Goal: Navigation & Orientation: Find specific page/section

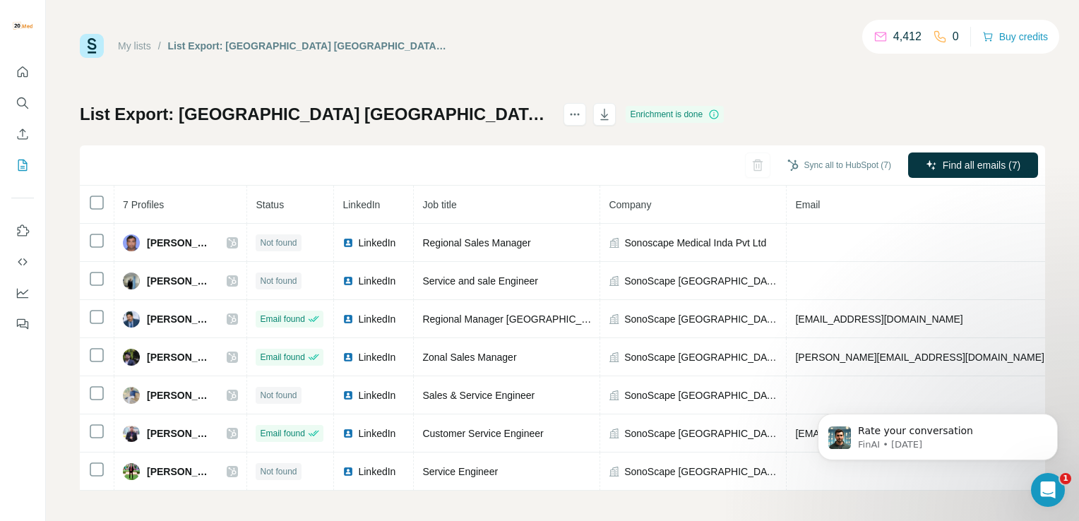
scroll to position [8, 0]
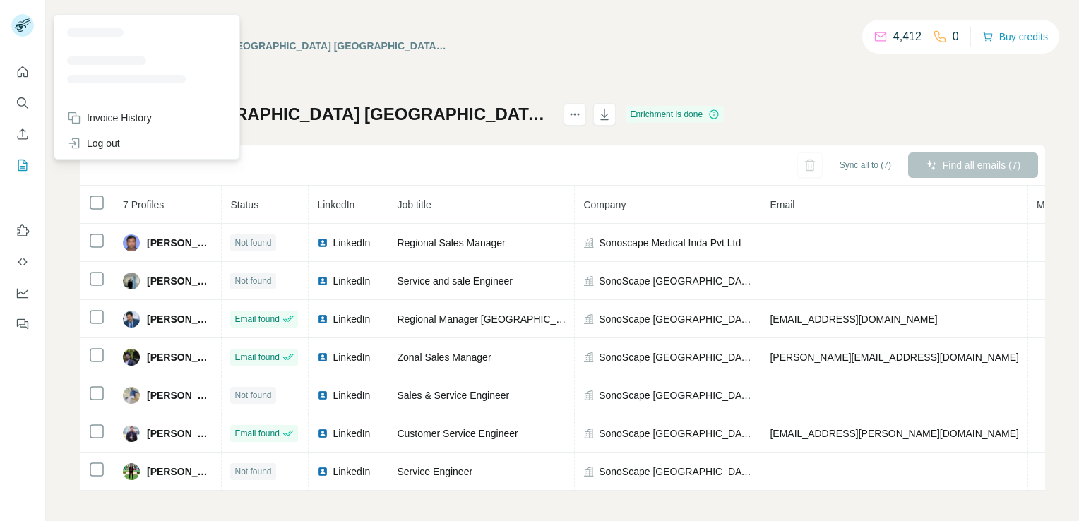
click at [14, 31] on rect at bounding box center [22, 25] width 23 height 23
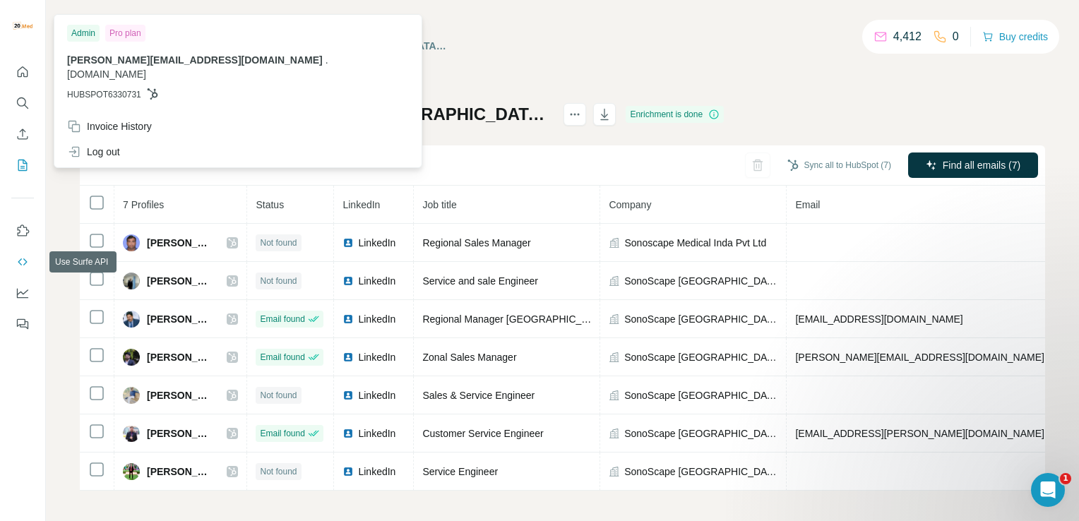
click at [27, 260] on icon "Use Surfe API" at bounding box center [23, 262] width 14 height 14
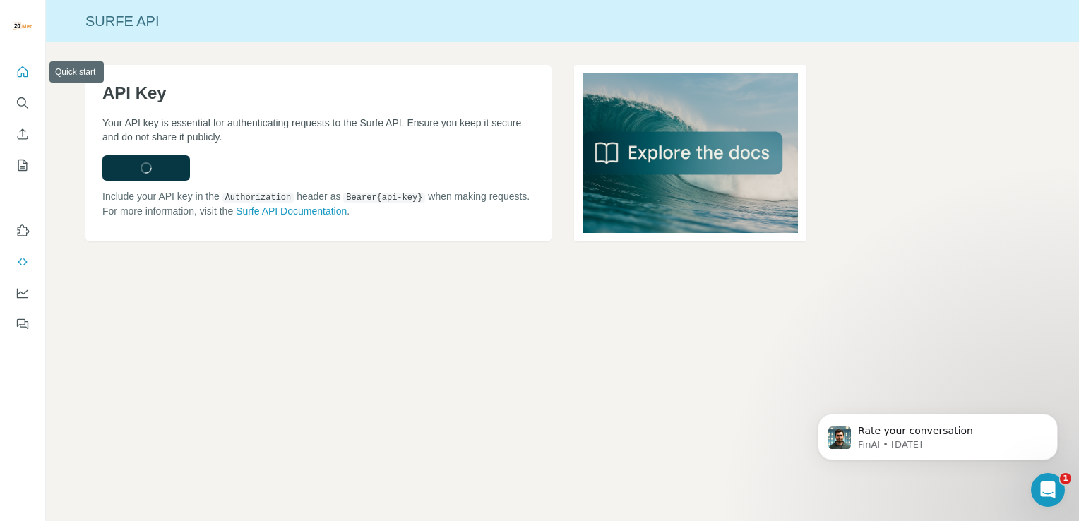
click at [20, 69] on icon "Quick start" at bounding box center [23, 71] width 11 height 11
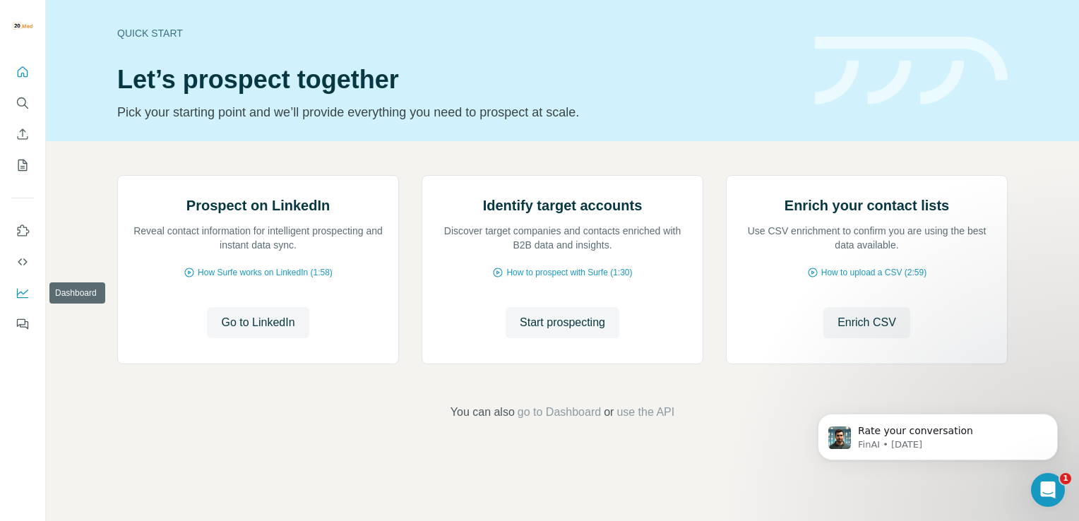
click at [20, 286] on icon "Dashboard" at bounding box center [23, 293] width 14 height 14
click at [18, 135] on icon "Enrich CSV" at bounding box center [23, 134] width 14 height 14
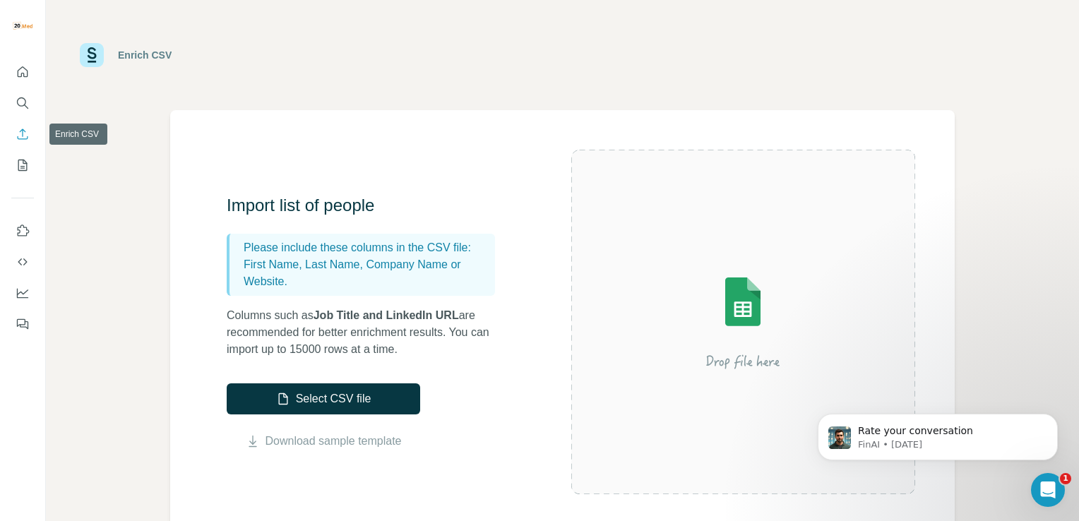
click at [18, 135] on icon "Enrich CSV" at bounding box center [23, 134] width 14 height 14
click at [19, 167] on icon "My lists" at bounding box center [23, 165] width 14 height 14
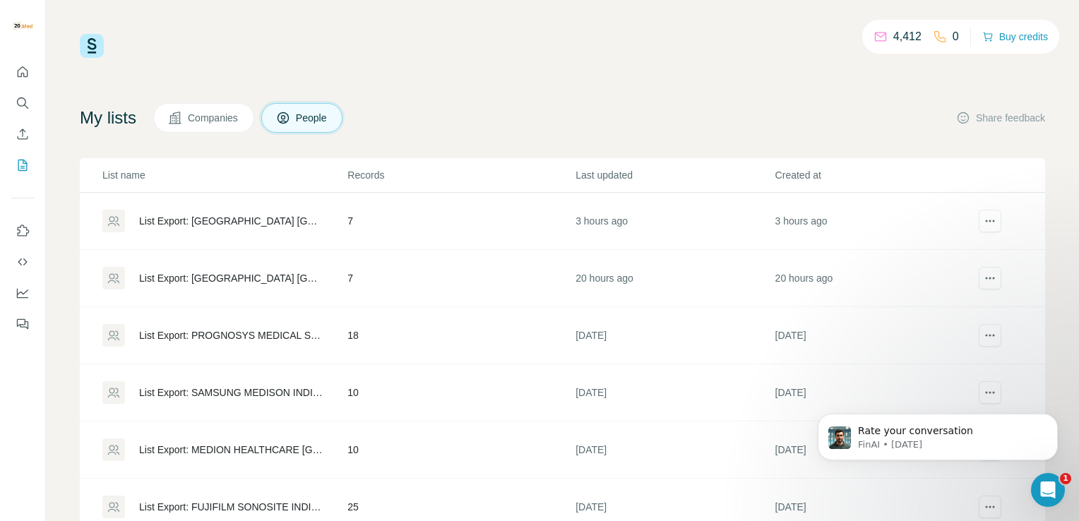
click at [195, 119] on span "Companies" at bounding box center [214, 118] width 52 height 14
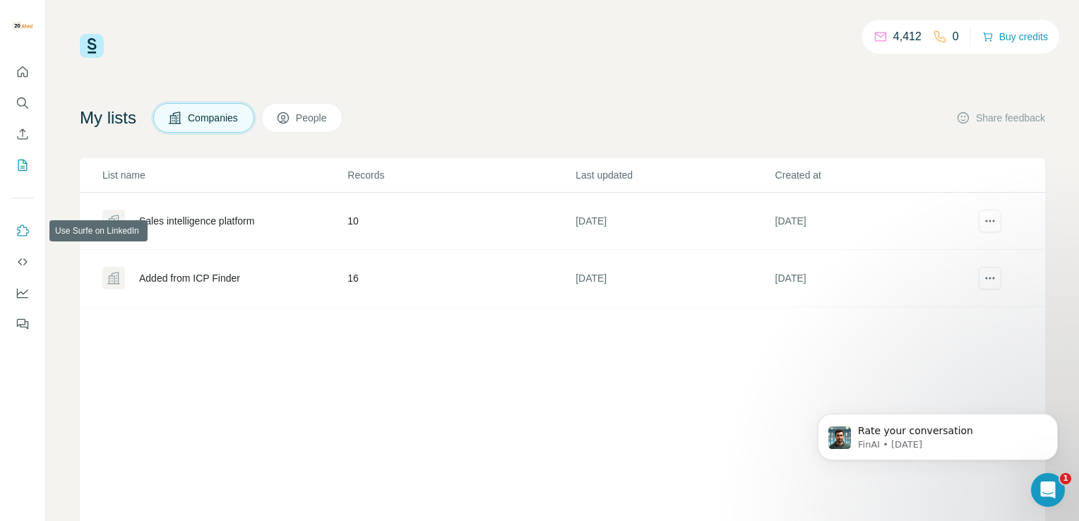
click at [25, 233] on icon "Use Surfe on LinkedIn" at bounding box center [23, 231] width 14 height 14
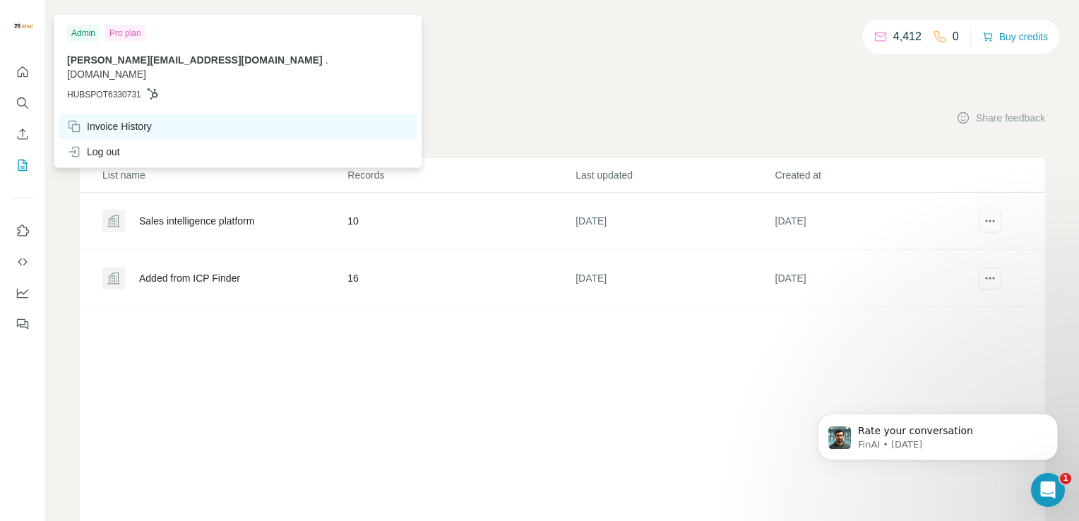
click at [102, 119] on div "Invoice History" at bounding box center [109, 126] width 85 height 14
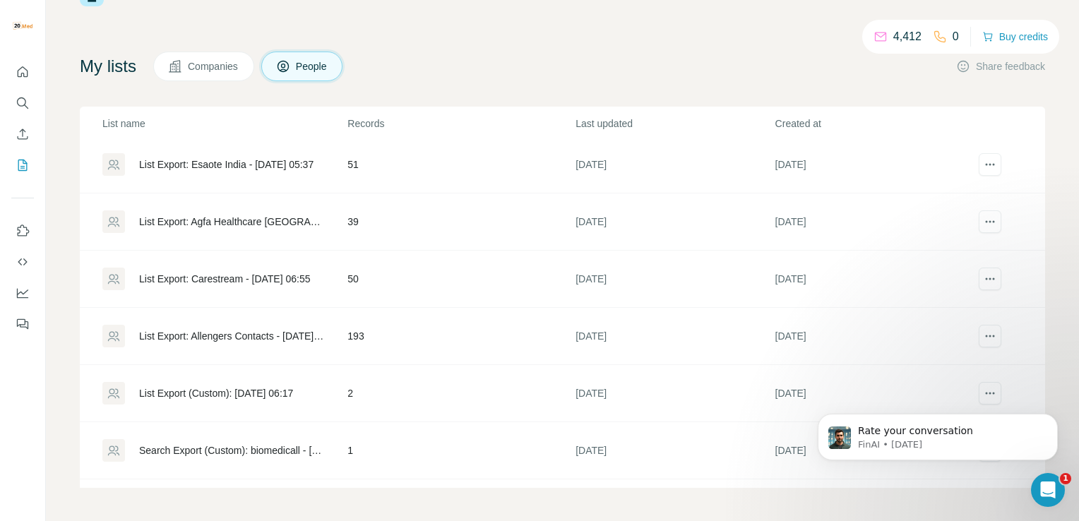
scroll to position [794, 0]
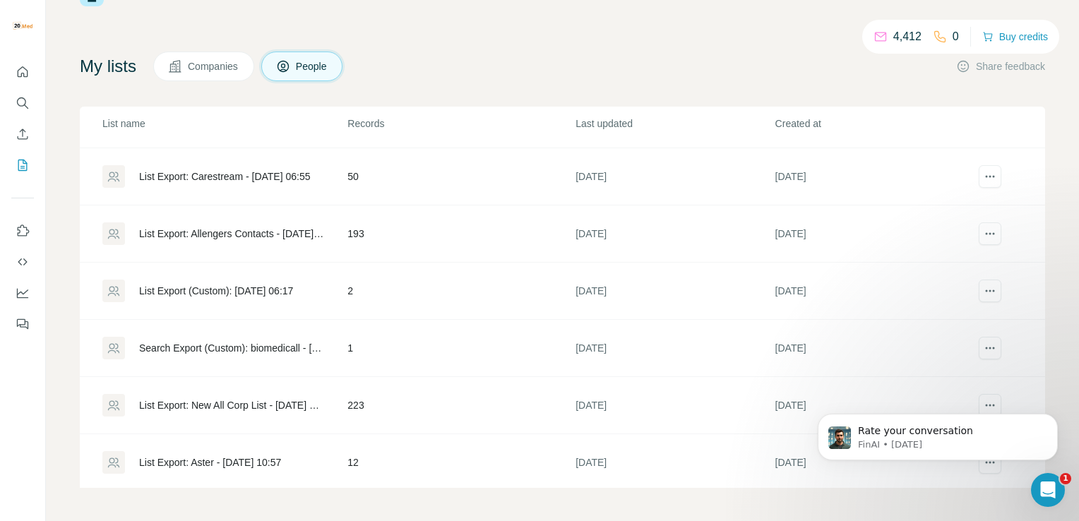
click at [435, 389] on td "223" at bounding box center [461, 405] width 228 height 57
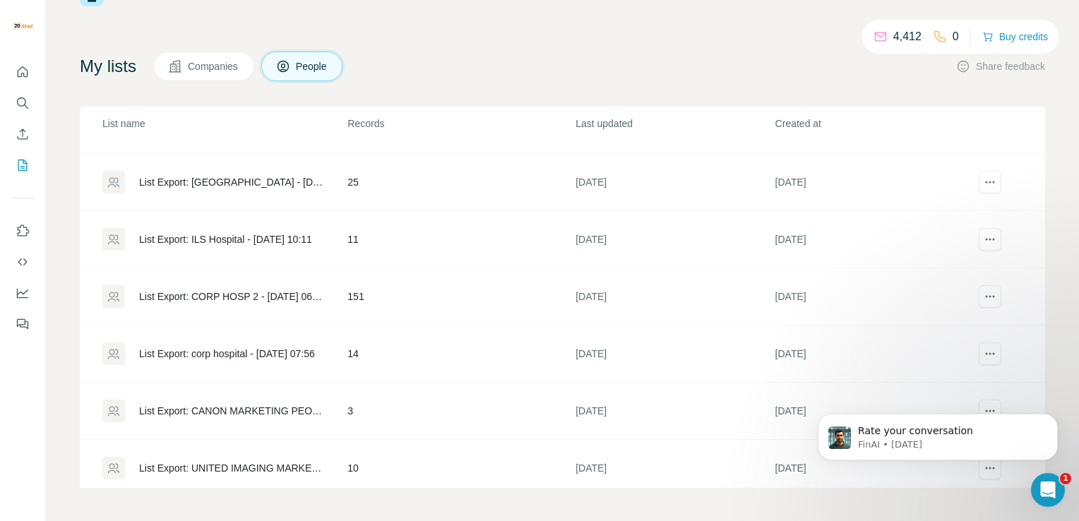
scroll to position [1365, 0]
